Goal: Complete application form

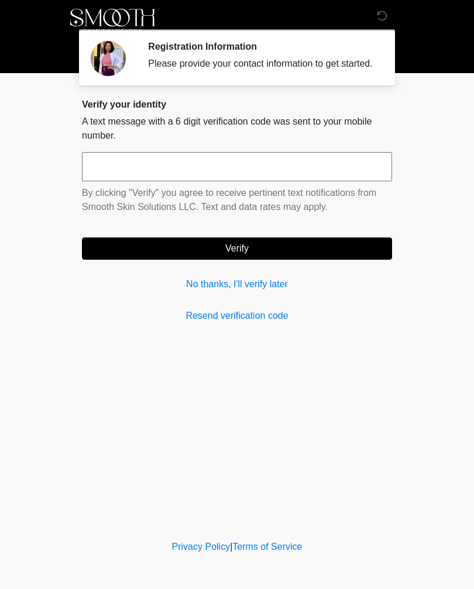
click at [274, 178] on input "text" at bounding box center [237, 166] width 310 height 29
type input "******"
click at [334, 260] on button "Verify" at bounding box center [237, 249] width 310 height 22
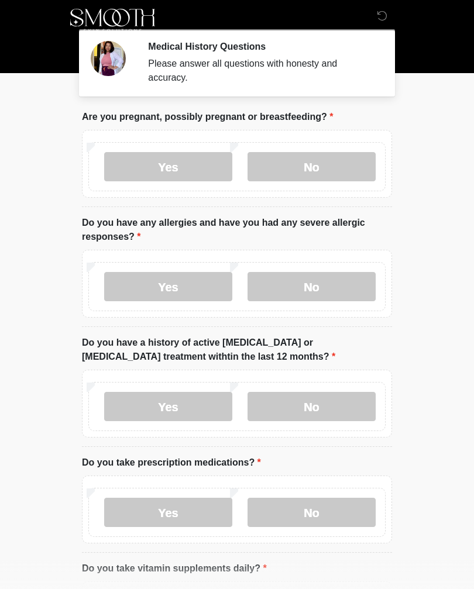
click at [359, 173] on label "No" at bounding box center [312, 166] width 128 height 29
click at [341, 286] on label "No" at bounding box center [312, 286] width 128 height 29
click at [355, 414] on label "No" at bounding box center [312, 406] width 128 height 29
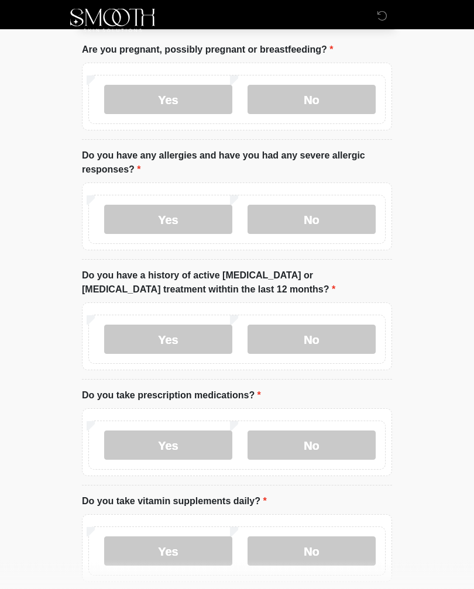
scroll to position [67, 0]
click at [197, 438] on label "Yes" at bounding box center [168, 445] width 128 height 29
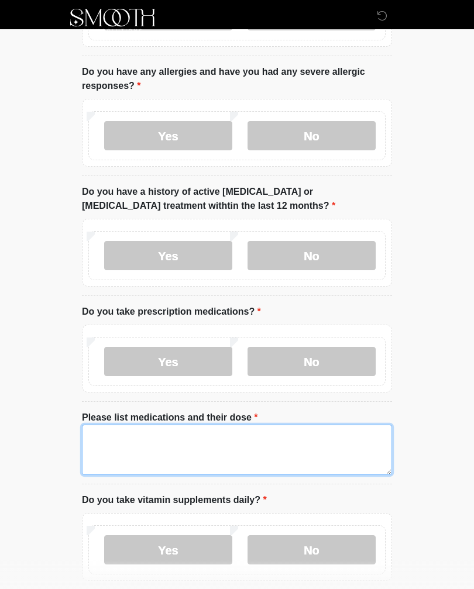
click at [347, 448] on textarea "Please list medications and their dose" at bounding box center [237, 450] width 310 height 50
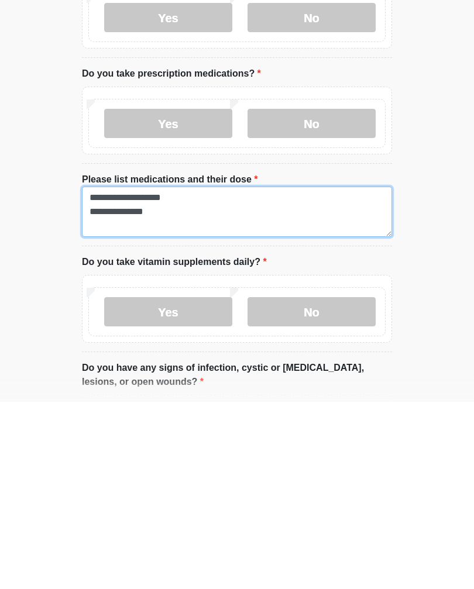
type textarea "**********"
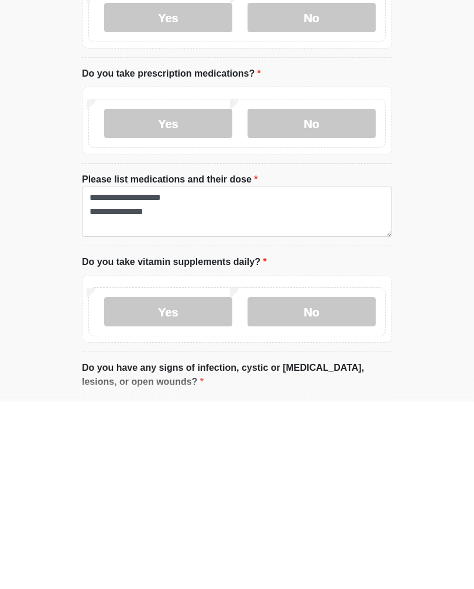
click at [131, 484] on label "Yes" at bounding box center [168, 498] width 128 height 29
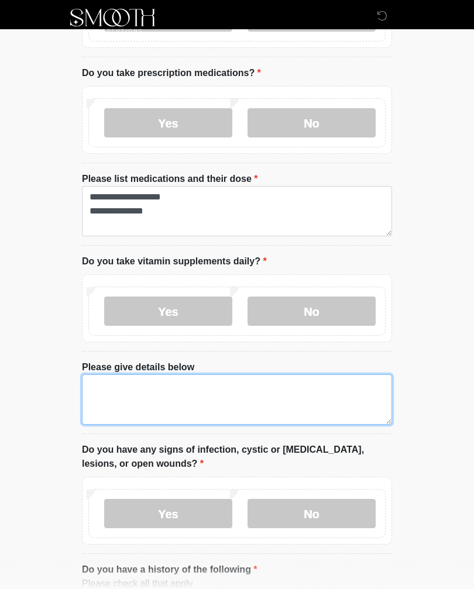
click at [343, 386] on textarea "Please give details below" at bounding box center [237, 399] width 310 height 50
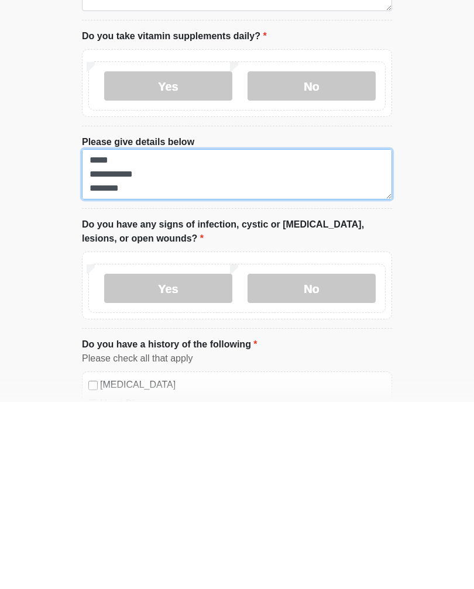
scroll to position [456, 0]
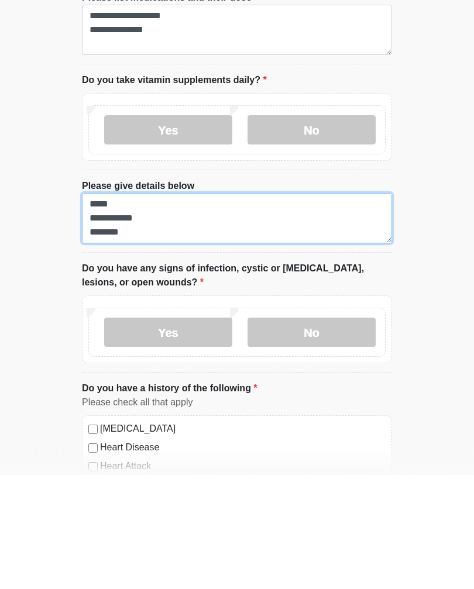
type textarea "**********"
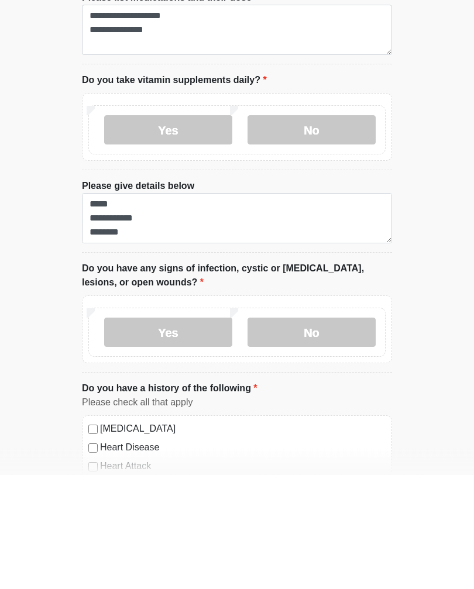
click at [352, 432] on label "No" at bounding box center [312, 446] width 128 height 29
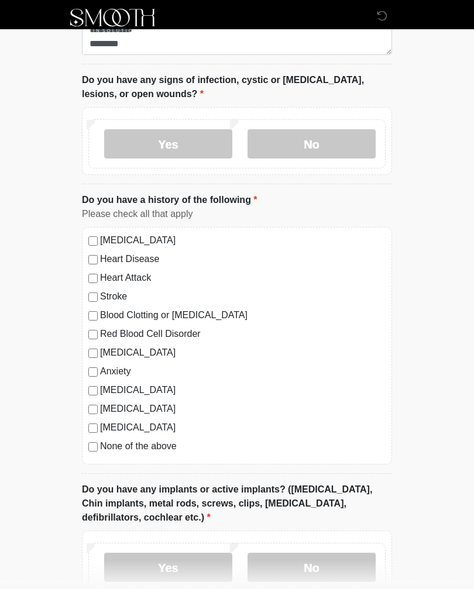
scroll to position [761, 0]
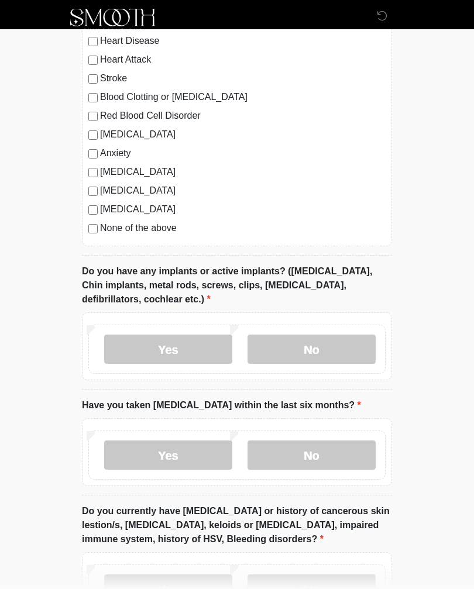
click at [358, 346] on label "No" at bounding box center [312, 349] width 128 height 29
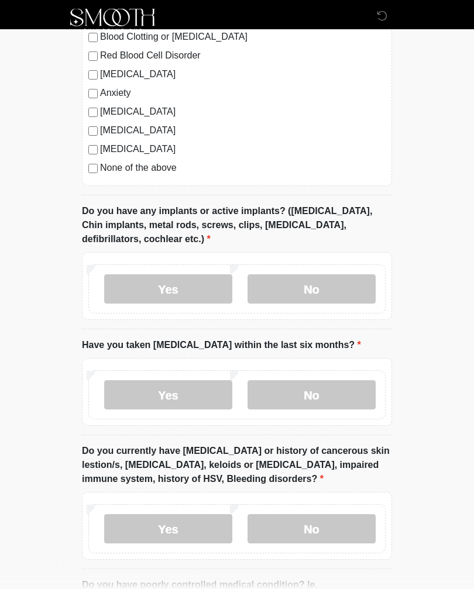
click at [354, 386] on label "No" at bounding box center [312, 395] width 128 height 29
click at [369, 521] on label "No" at bounding box center [312, 528] width 128 height 29
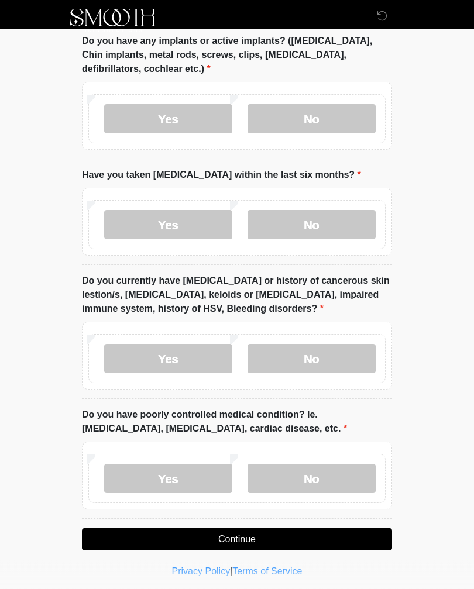
scroll to position [1210, 0]
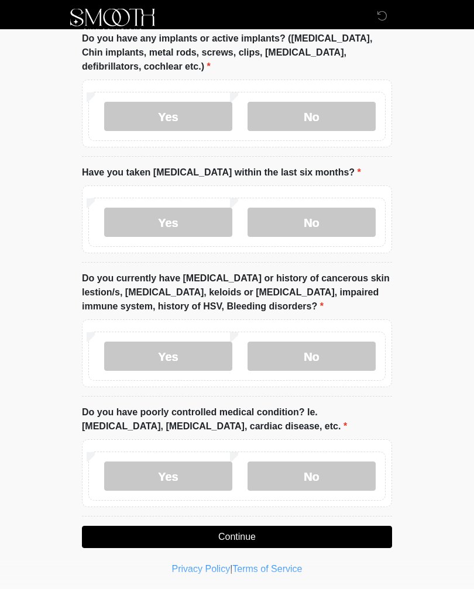
click at [348, 476] on label "No" at bounding box center [312, 476] width 128 height 29
click at [354, 532] on button "Continue" at bounding box center [237, 538] width 310 height 22
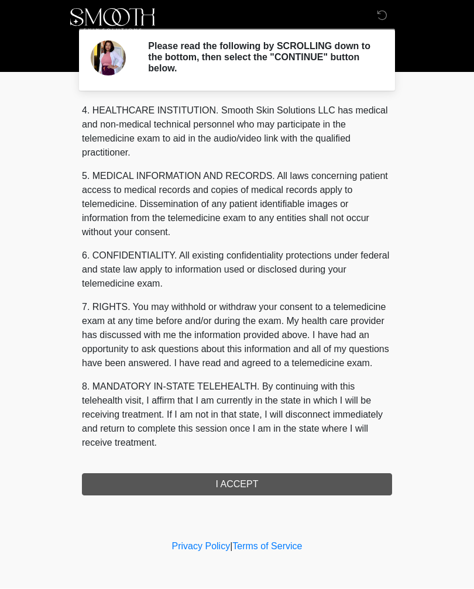
scroll to position [352, 0]
click at [342, 476] on button "I ACCEPT" at bounding box center [237, 485] width 310 height 22
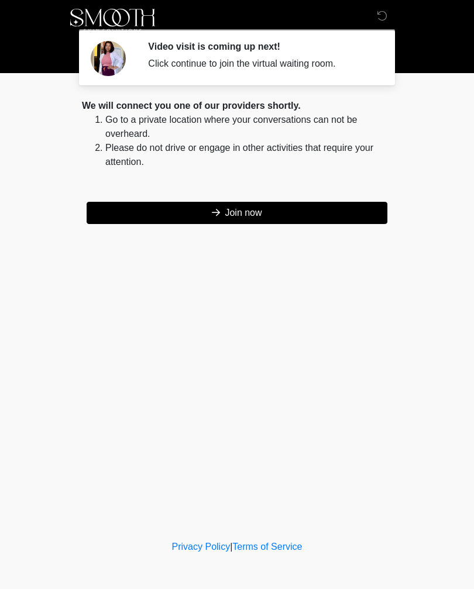
click at [353, 212] on button "Join now" at bounding box center [237, 213] width 301 height 22
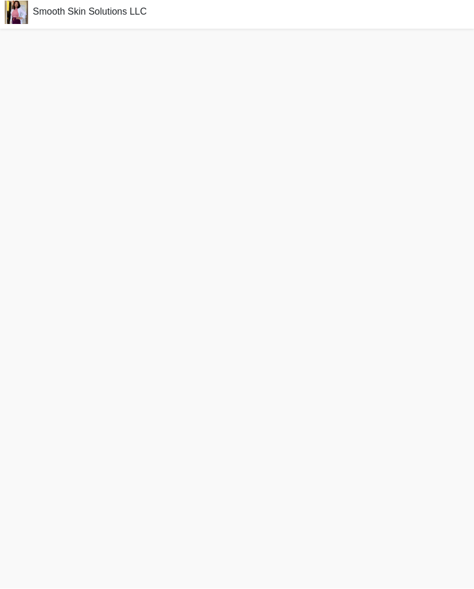
scroll to position [4, 0]
